Goal: Information Seeking & Learning: Learn about a topic

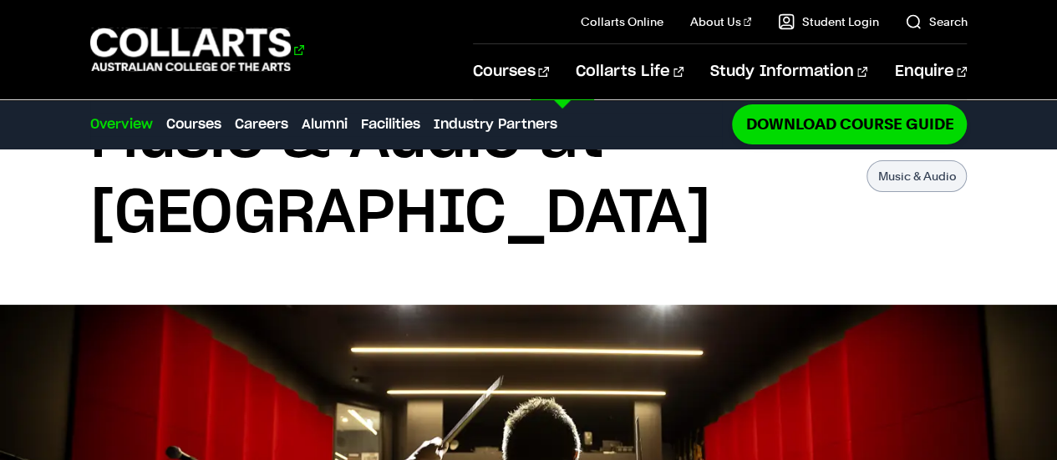
scroll to position [112, 0]
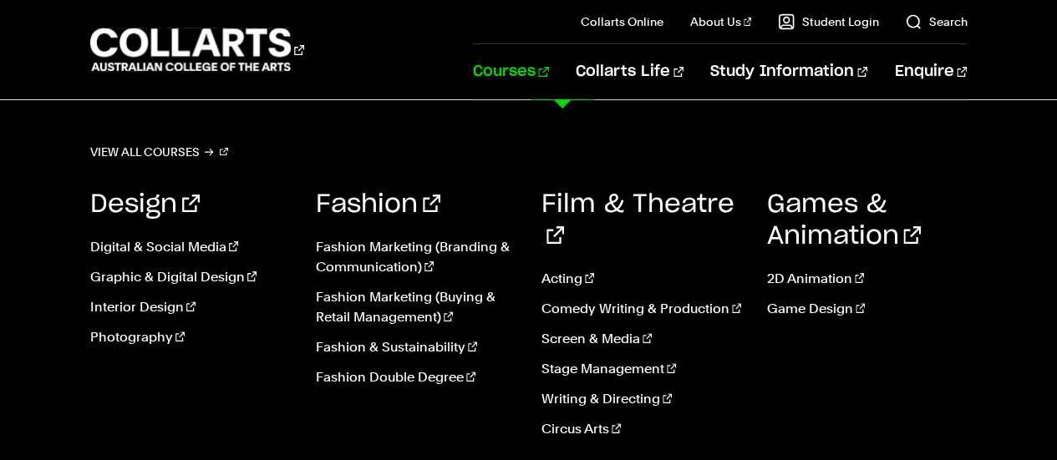
click at [549, 83] on link "Courses" at bounding box center [511, 71] width 76 height 55
click at [549, 70] on link "Courses" at bounding box center [511, 71] width 76 height 55
click at [549, 71] on link "Courses" at bounding box center [511, 71] width 76 height 55
click at [200, 149] on link "View all courses" at bounding box center [159, 151] width 139 height 23
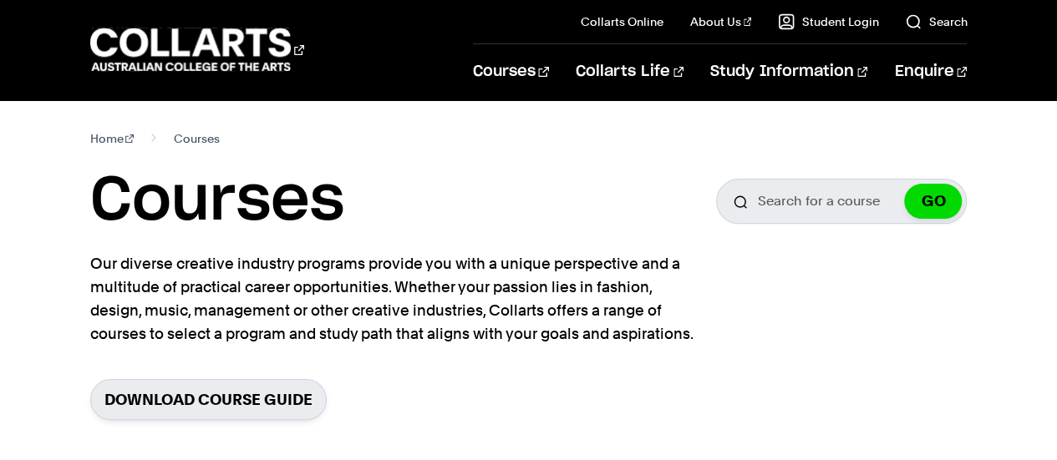
click at [200, 149] on span "Courses" at bounding box center [197, 138] width 46 height 23
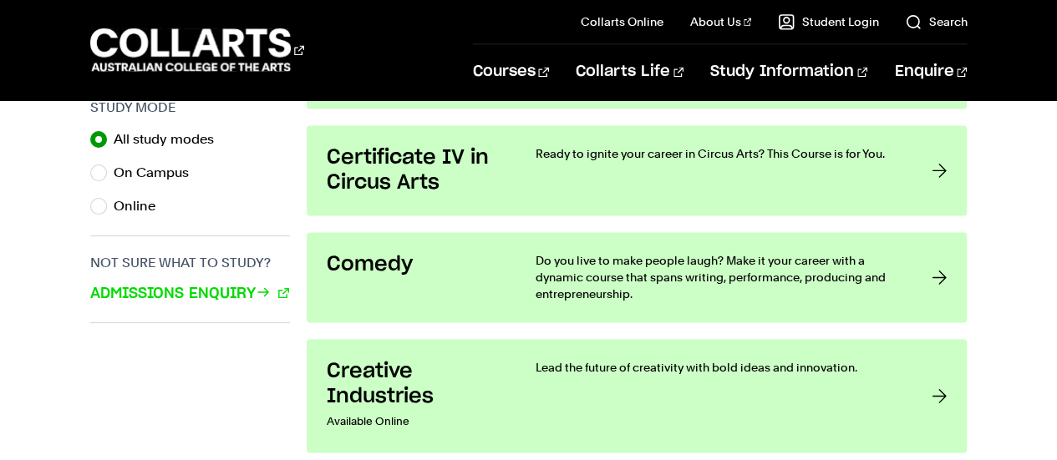
scroll to position [1164, 0]
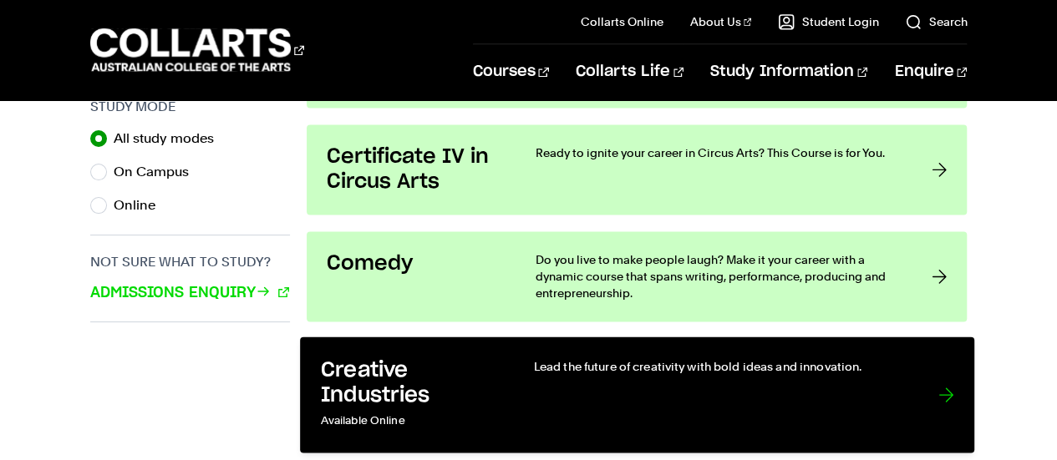
click at [521, 393] on link "Creative Industries Available Online Lead the future of creativity with bold id…" at bounding box center [637, 395] width 674 height 116
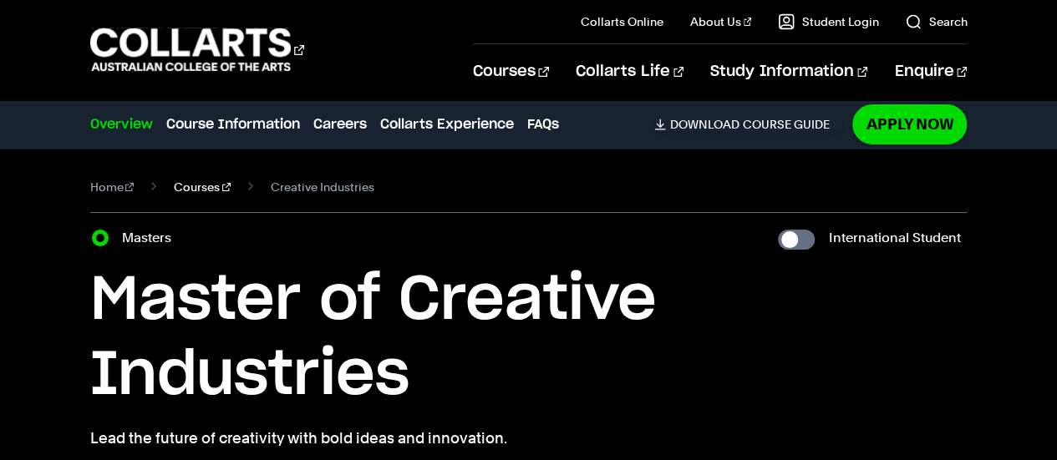
click at [182, 182] on link "Courses" at bounding box center [202, 186] width 57 height 23
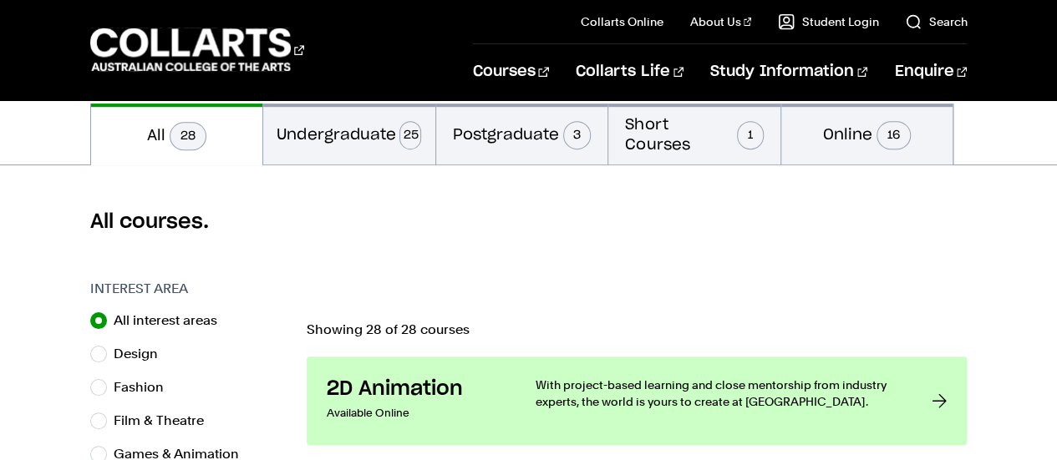
scroll to position [383, 0]
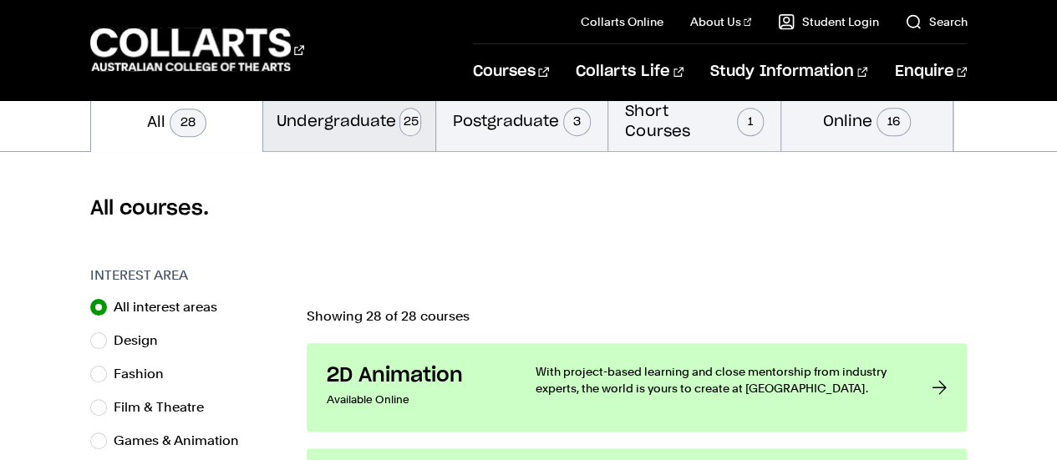
click at [369, 134] on button "Undergraduate 25" at bounding box center [349, 120] width 172 height 61
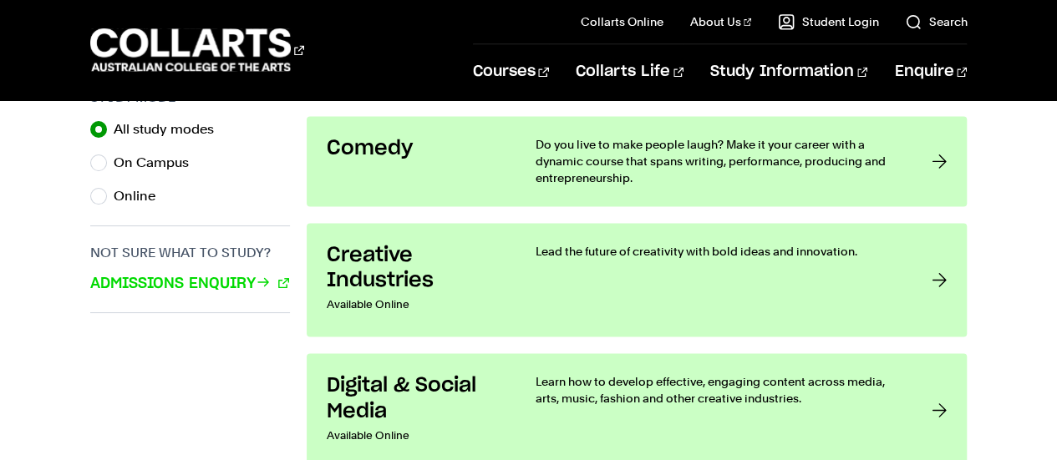
scroll to position [1170, 0]
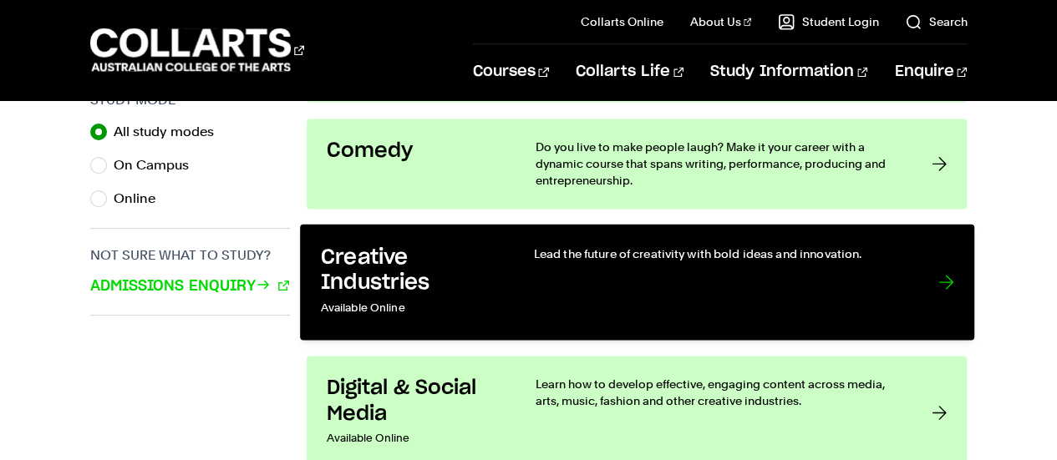
click at [529, 290] on link "Creative Industries Available Online Lead the future of creativity with bold id…" at bounding box center [637, 283] width 674 height 116
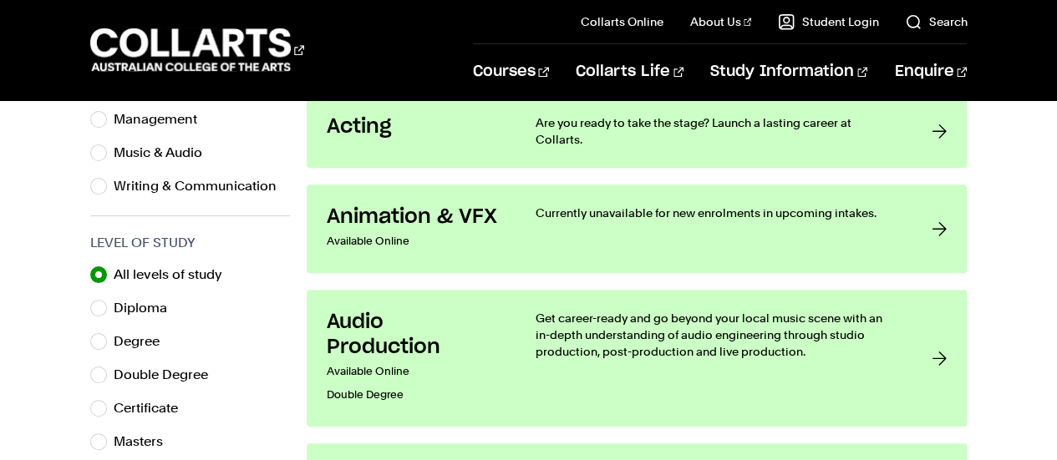
scroll to position [0, 0]
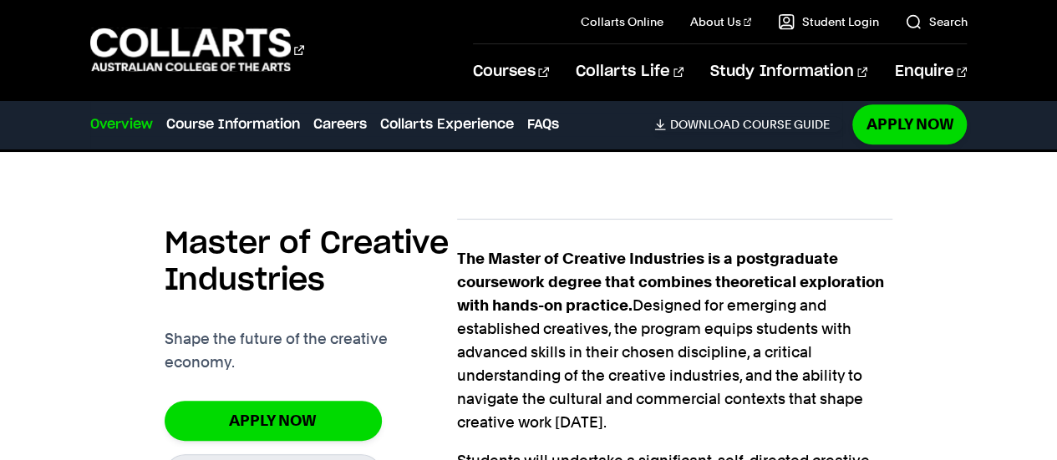
scroll to position [591, 0]
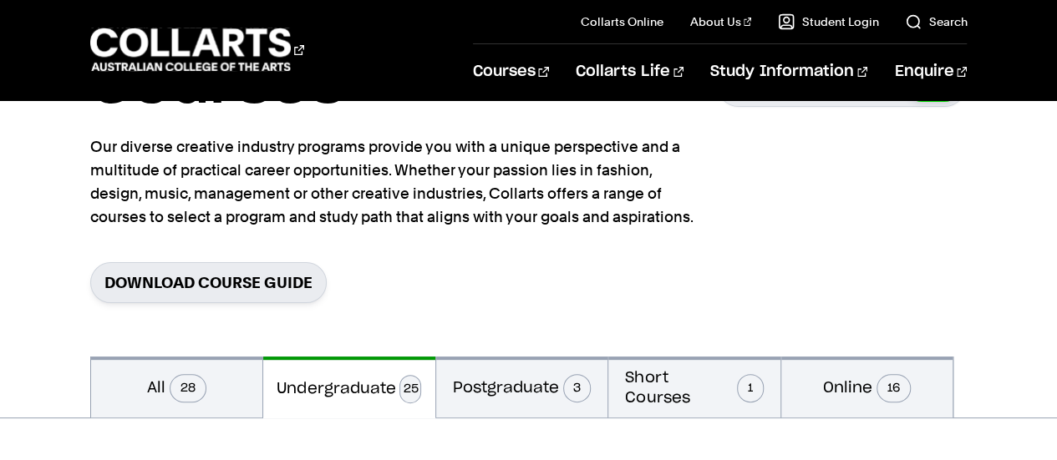
scroll to position [123, 0]
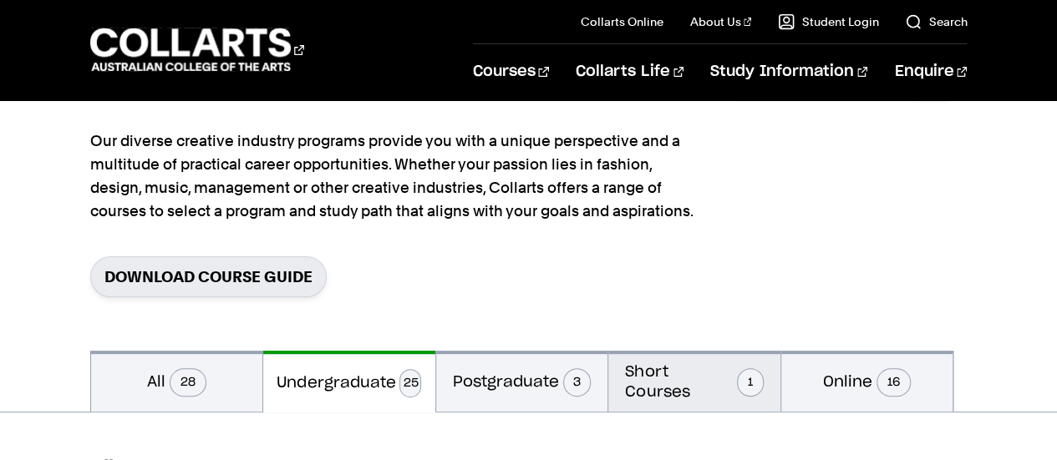
click at [667, 392] on button "Short Courses 1" at bounding box center [694, 381] width 172 height 61
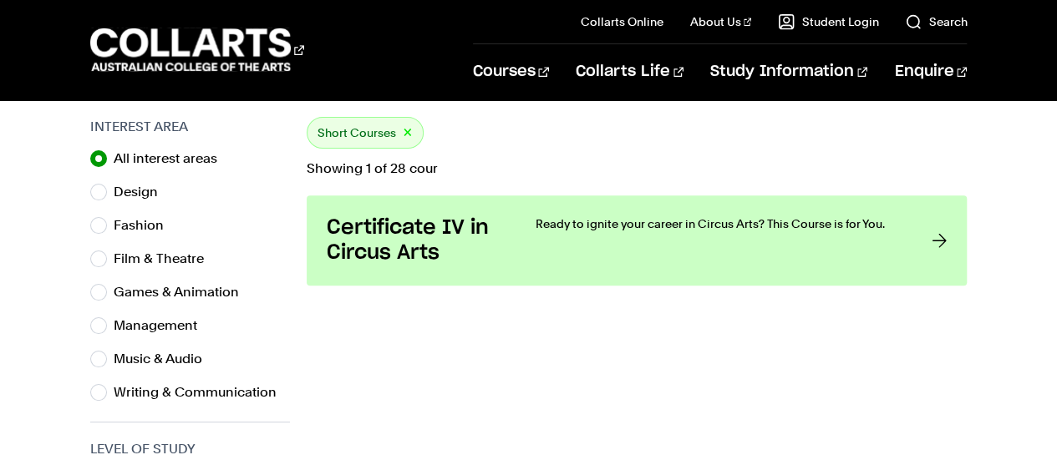
scroll to position [547, 0]
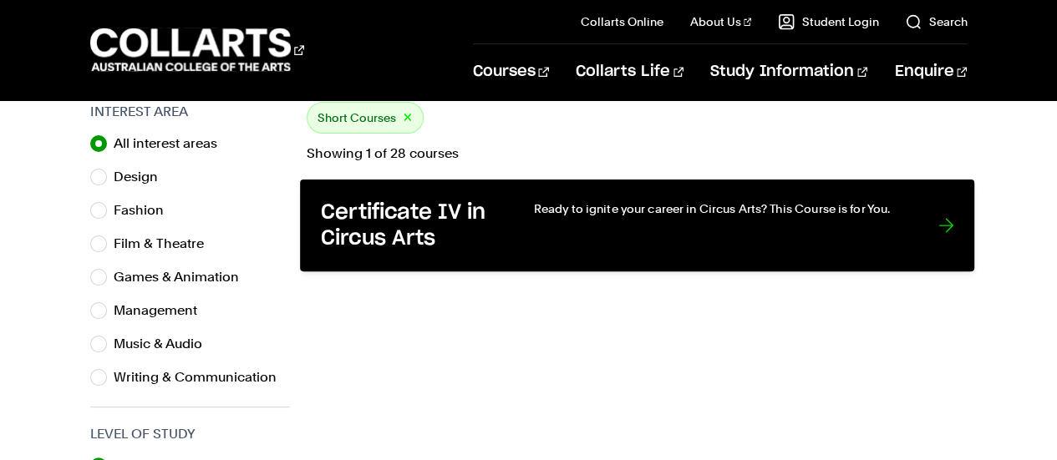
click at [611, 255] on link "Certificate IV in Circus Arts Ready to ignite your career in Circus Arts? This …" at bounding box center [637, 226] width 674 height 92
